Goal: Task Accomplishment & Management: Manage account settings

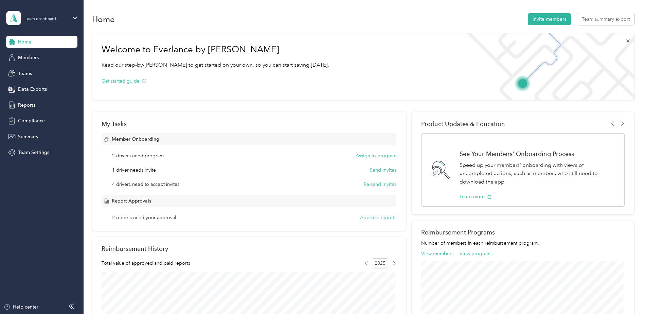
scroll to position [68, 0]
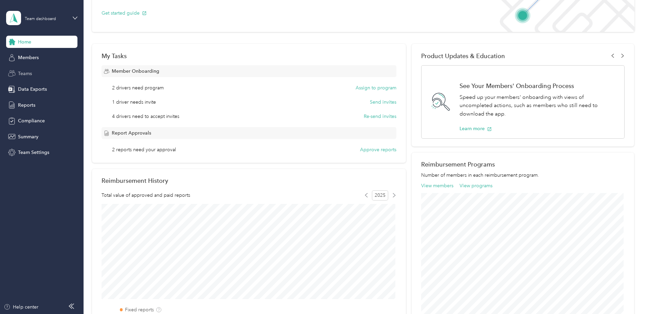
click at [23, 70] on span "Teams" at bounding box center [25, 73] width 14 height 7
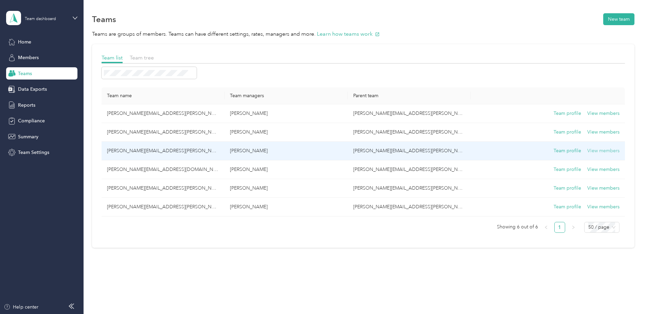
click at [608, 151] on button "View members" at bounding box center [603, 150] width 32 height 7
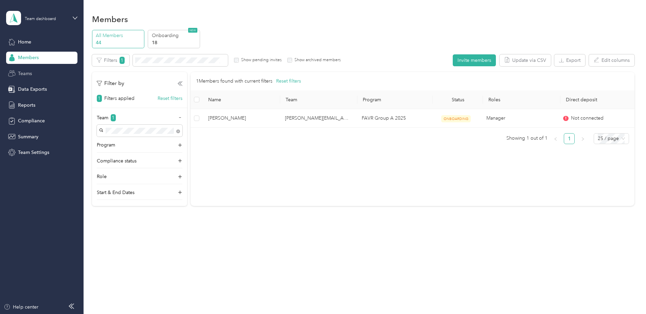
click at [22, 73] on span "Teams" at bounding box center [25, 73] width 14 height 7
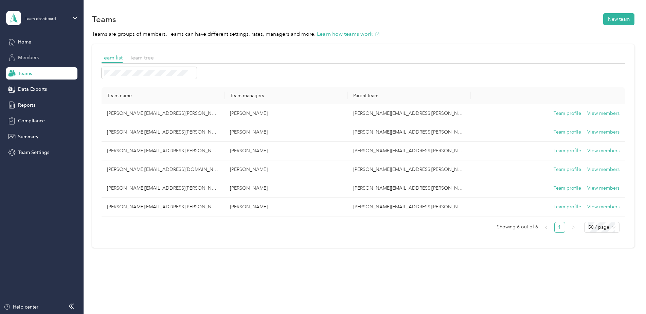
click at [22, 58] on span "Members" at bounding box center [28, 57] width 21 height 7
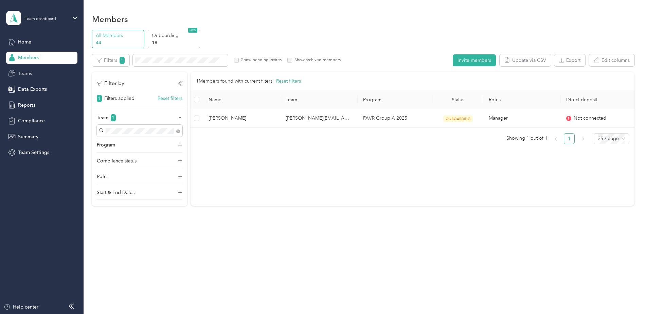
click at [30, 73] on span "Teams" at bounding box center [25, 73] width 14 height 7
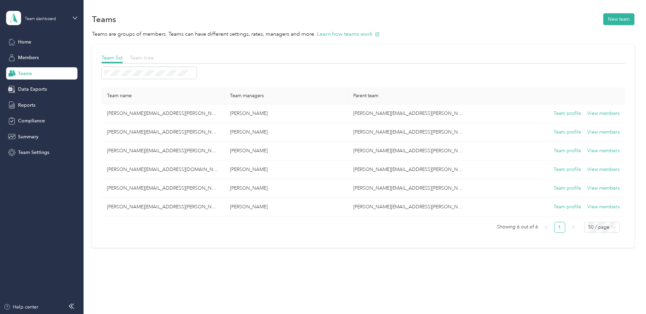
click at [136, 58] on span "Team tree" at bounding box center [142, 57] width 24 height 6
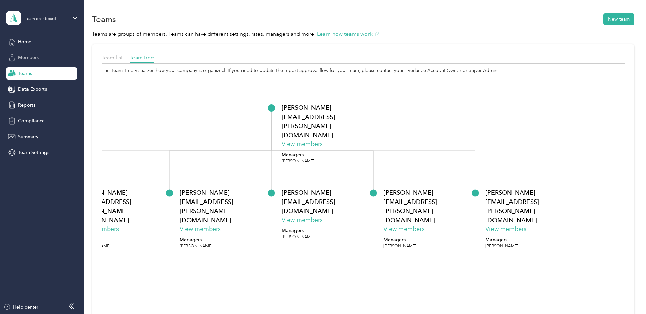
click at [33, 56] on span "Members" at bounding box center [28, 57] width 21 height 7
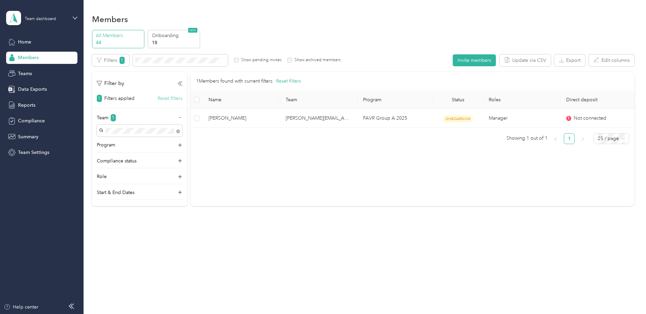
click at [166, 97] on button "Reset filters" at bounding box center [170, 98] width 25 height 7
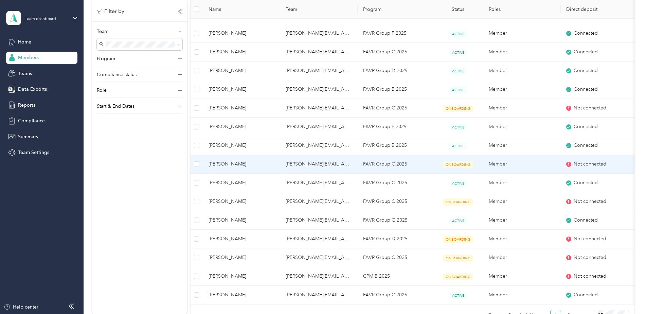
scroll to position [340, 0]
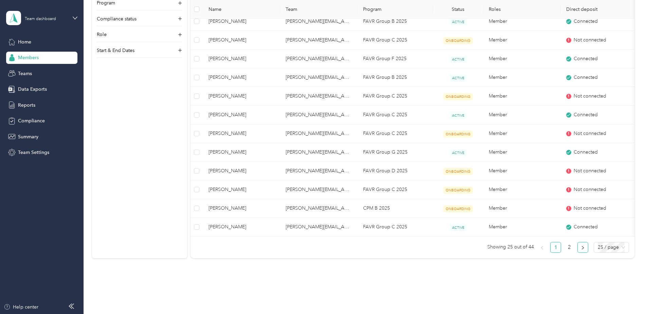
click at [581, 246] on icon "right" at bounding box center [583, 248] width 4 height 4
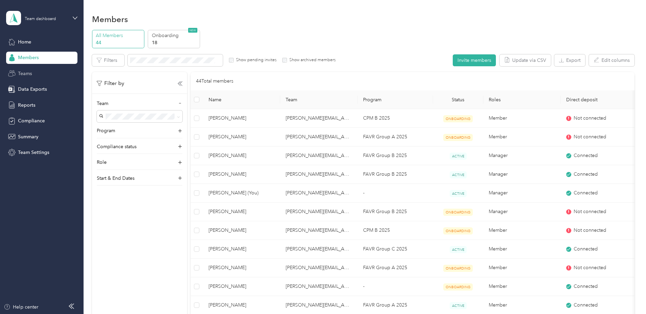
click at [24, 73] on span "Teams" at bounding box center [25, 73] width 14 height 7
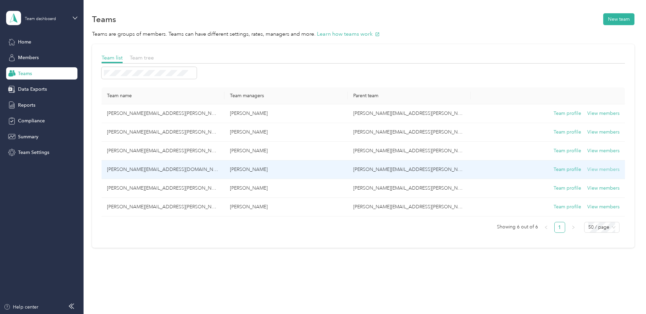
click at [605, 172] on button "View members" at bounding box center [603, 169] width 32 height 7
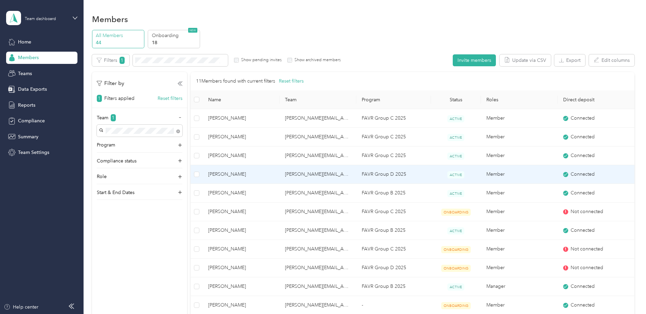
click at [224, 174] on span "[PERSON_NAME]" at bounding box center [241, 174] width 66 height 7
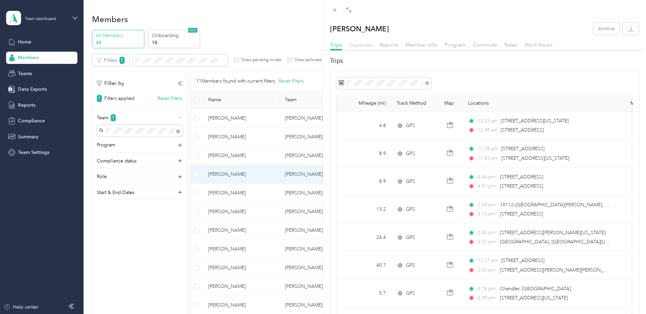
click at [359, 45] on span "Expenses" at bounding box center [360, 44] width 23 height 6
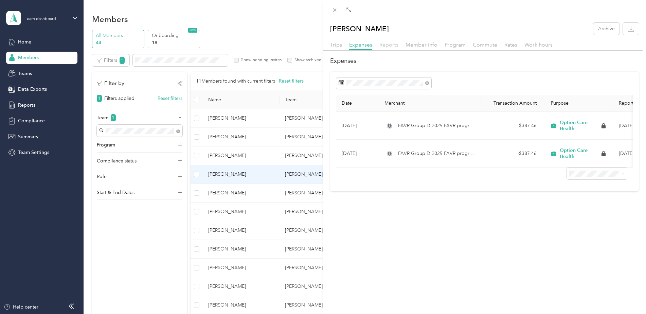
click at [394, 44] on span "Reports" at bounding box center [389, 44] width 19 height 6
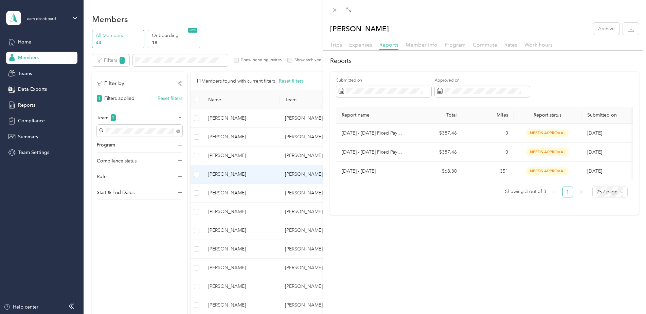
click at [224, 193] on div "[PERSON_NAME] Archive Trips Expenses Reports Member info Program Commute Rates …" at bounding box center [323, 157] width 646 height 314
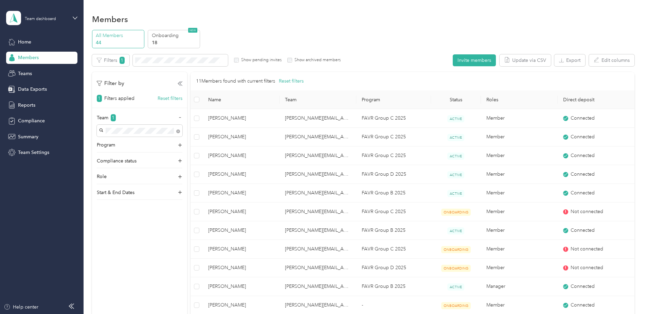
click at [224, 193] on span "[PERSON_NAME]" at bounding box center [241, 192] width 66 height 7
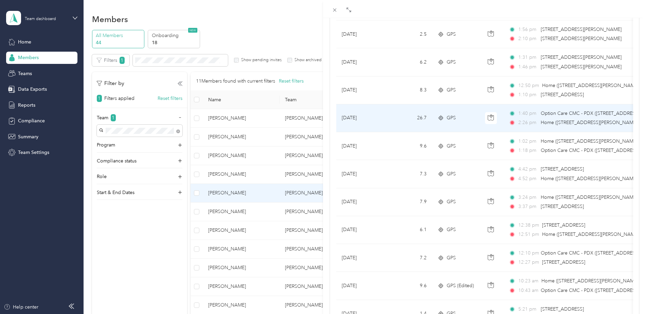
scroll to position [204, 0]
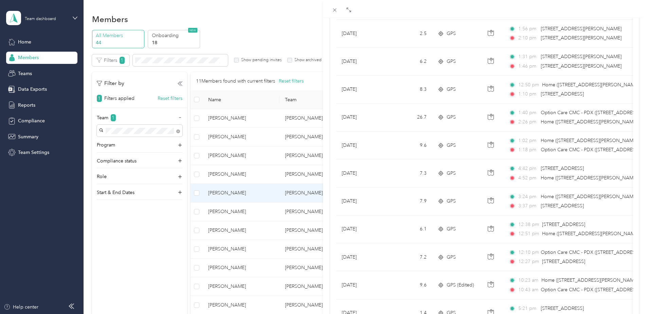
click at [106, 118] on div "[PERSON_NAME] Archive Trips Expenses Reports Member info Program Commute Rates …" at bounding box center [323, 157] width 646 height 314
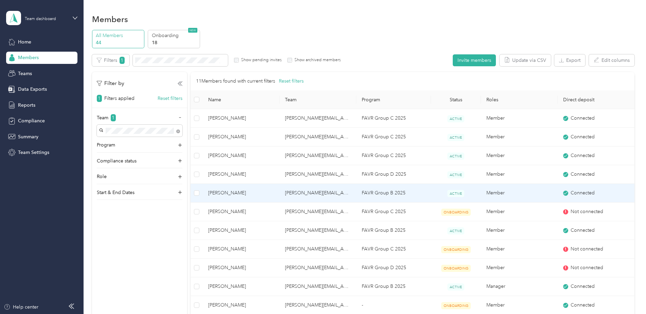
scroll to position [29, 0]
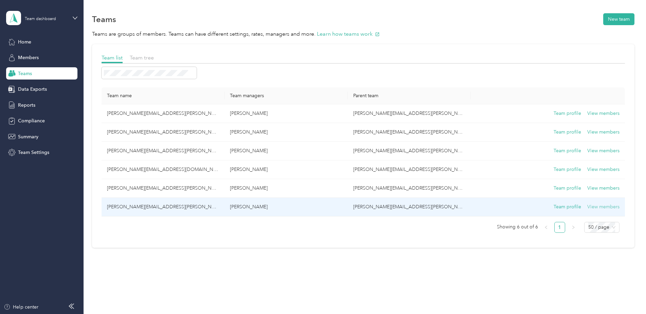
click at [605, 206] on button "View members" at bounding box center [603, 206] width 32 height 7
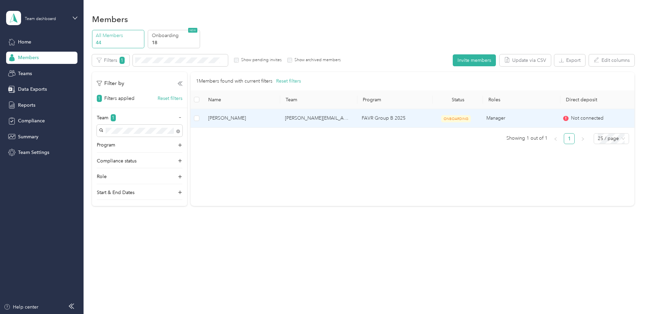
click at [384, 117] on td "FAVR Group B 2025" at bounding box center [393, 118] width 75 height 19
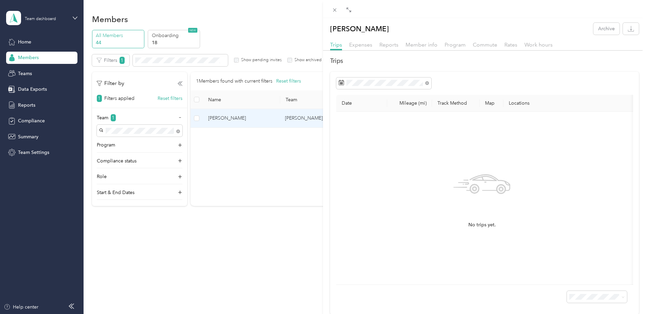
click at [244, 119] on div "[PERSON_NAME] Archive Trips Expenses Reports Member info Program Commute Rates …" at bounding box center [323, 157] width 646 height 314
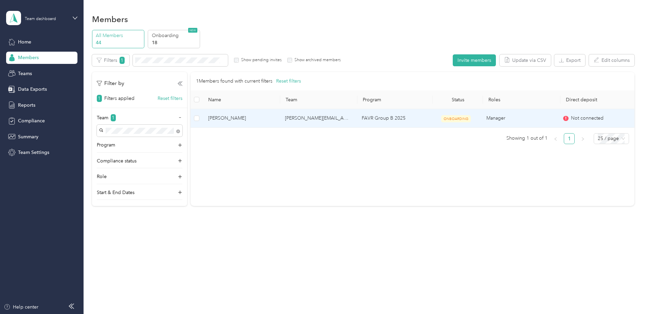
click at [209, 120] on span "[PERSON_NAME]" at bounding box center [241, 118] width 66 height 7
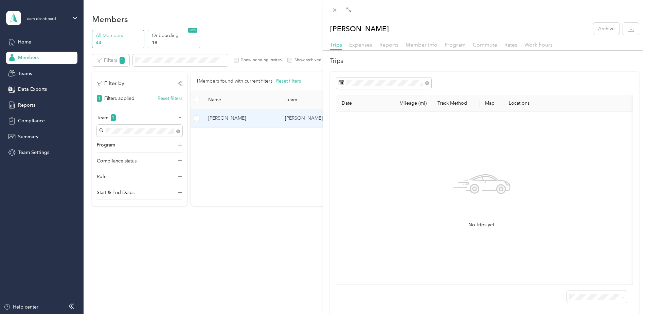
click at [249, 152] on div "[PERSON_NAME] Archive Trips Expenses Reports Member info Program Commute Rates …" at bounding box center [323, 157] width 646 height 314
